Goal: Task Accomplishment & Management: Manage account settings

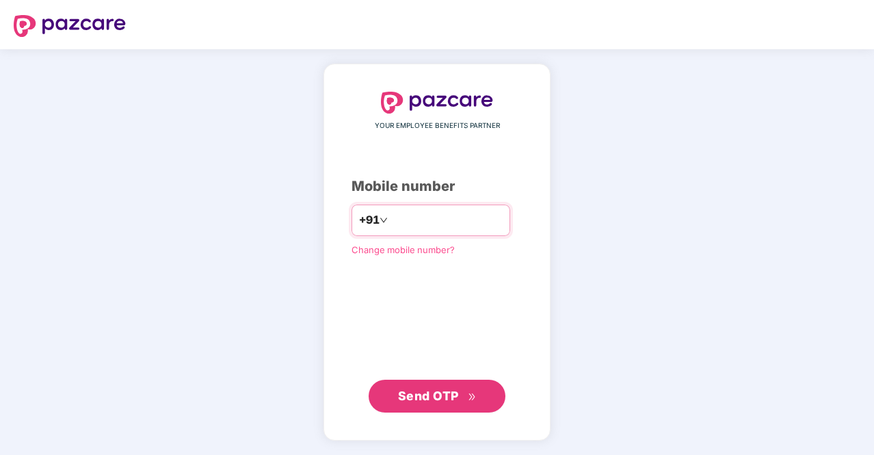
click at [423, 220] on input "number" at bounding box center [447, 220] width 112 height 22
type input "**********"
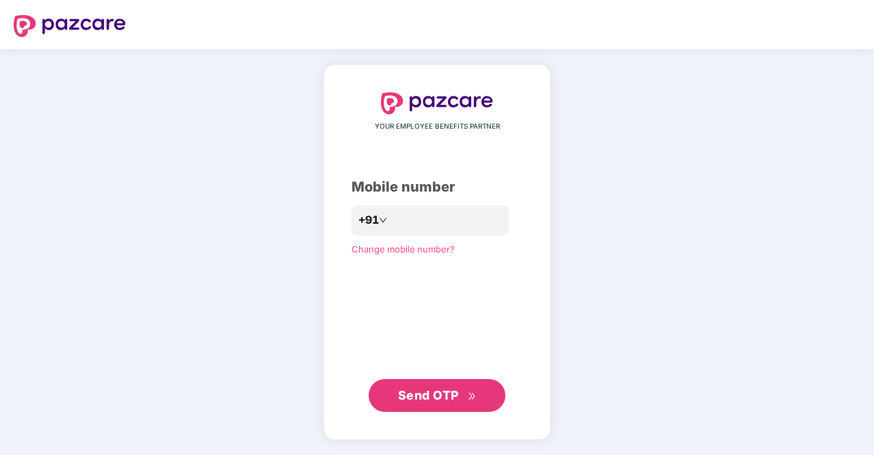
click at [473, 393] on icon "double-right" at bounding box center [472, 396] width 9 height 9
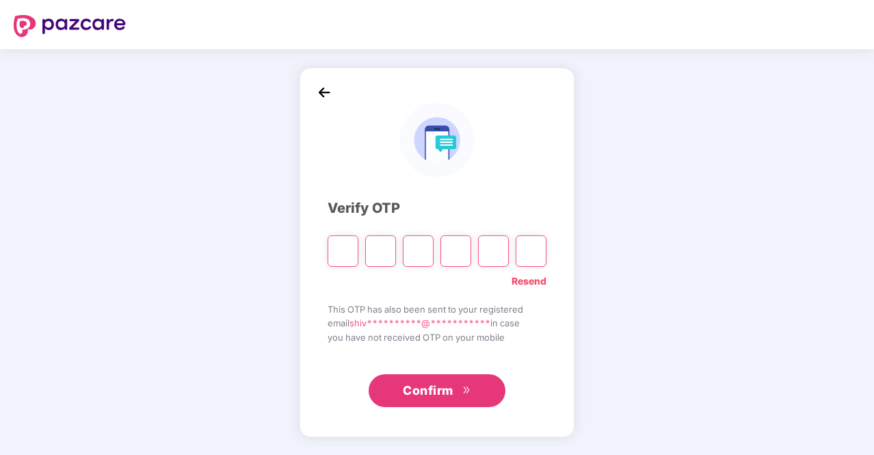
type input "*"
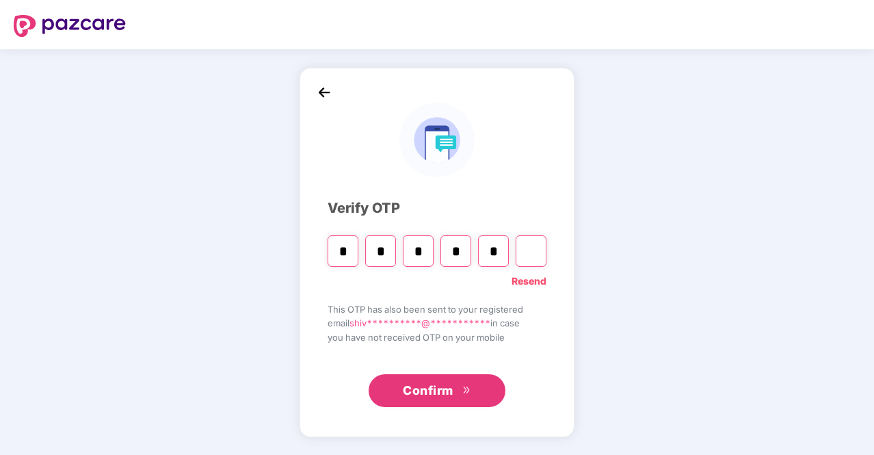
type input "*"
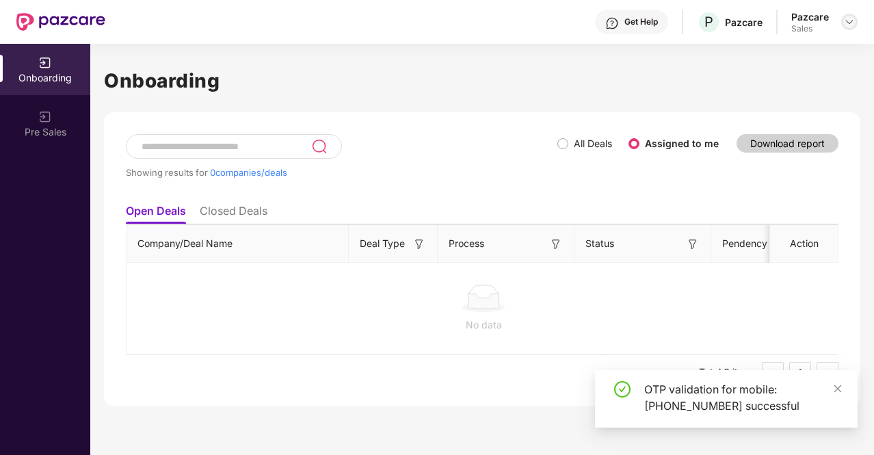
click at [844, 24] on img at bounding box center [849, 21] width 11 height 11
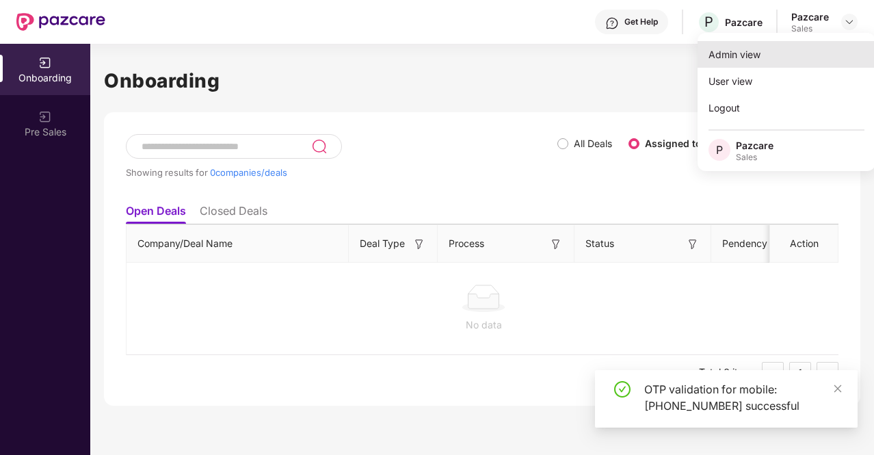
click at [740, 53] on div "Admin view" at bounding box center [787, 54] width 178 height 27
